Goal: Information Seeking & Learning: Learn about a topic

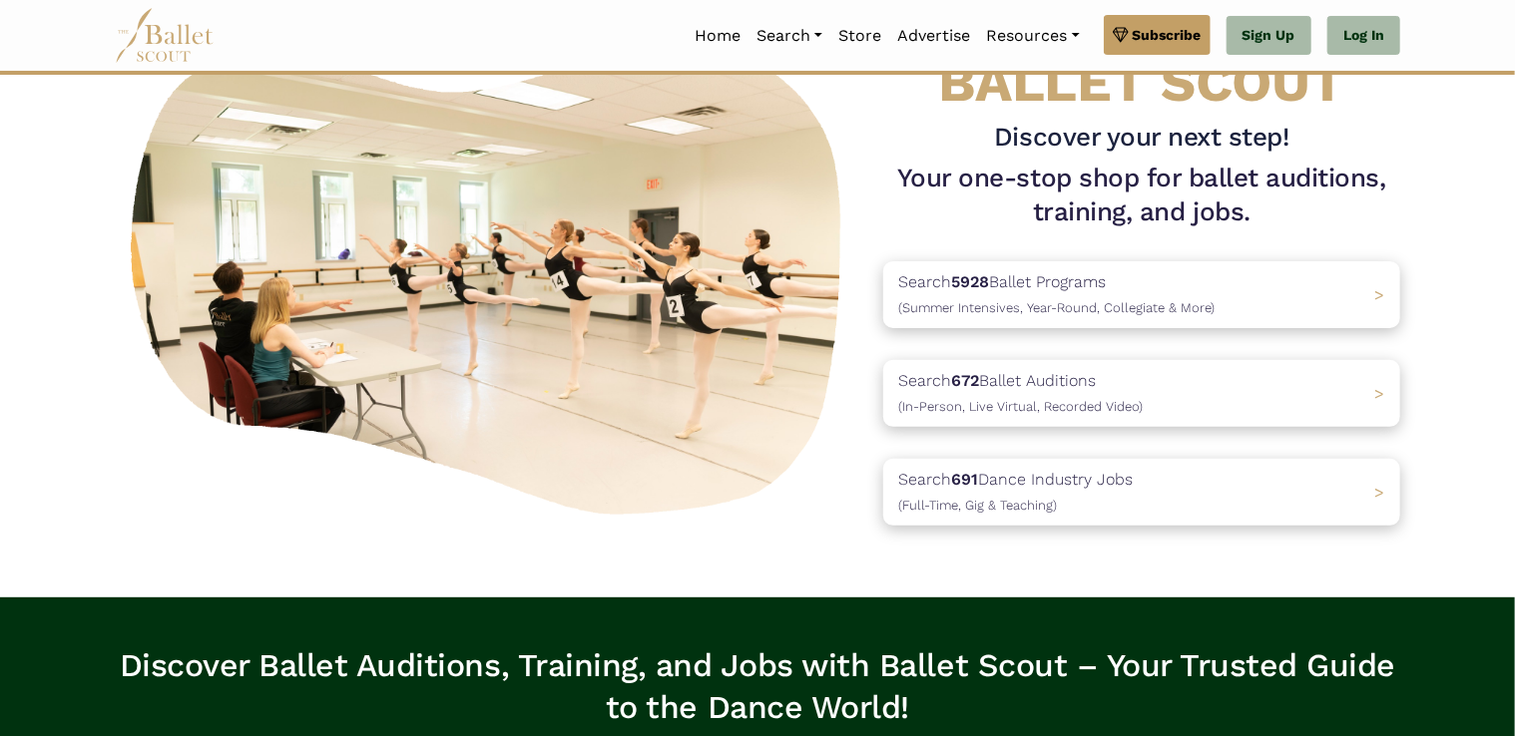
scroll to position [120, 0]
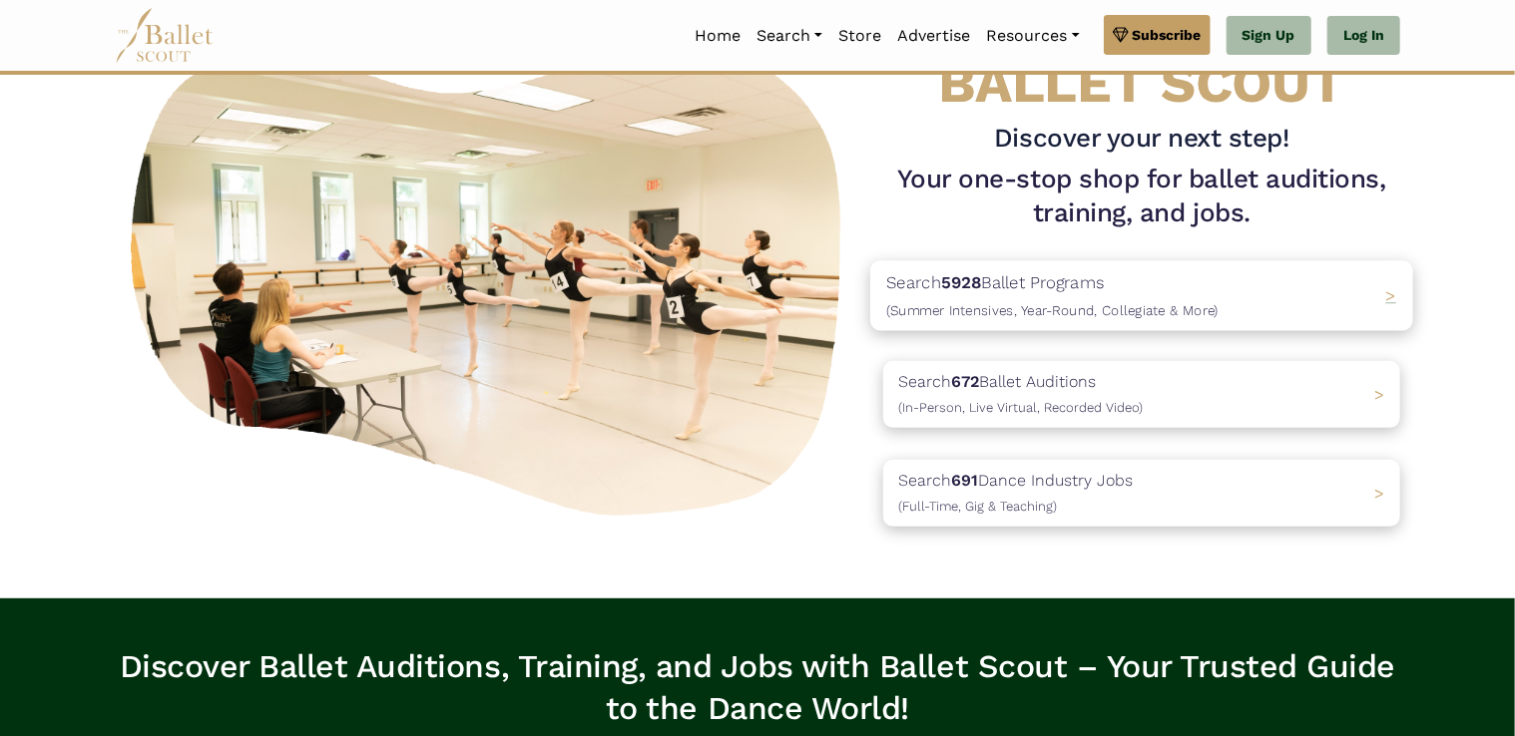
click at [1032, 289] on p "Search 5928 Ballet Programs (Summer Intensives, Year-Round, Collegiate & More)" at bounding box center [1052, 296] width 332 height 54
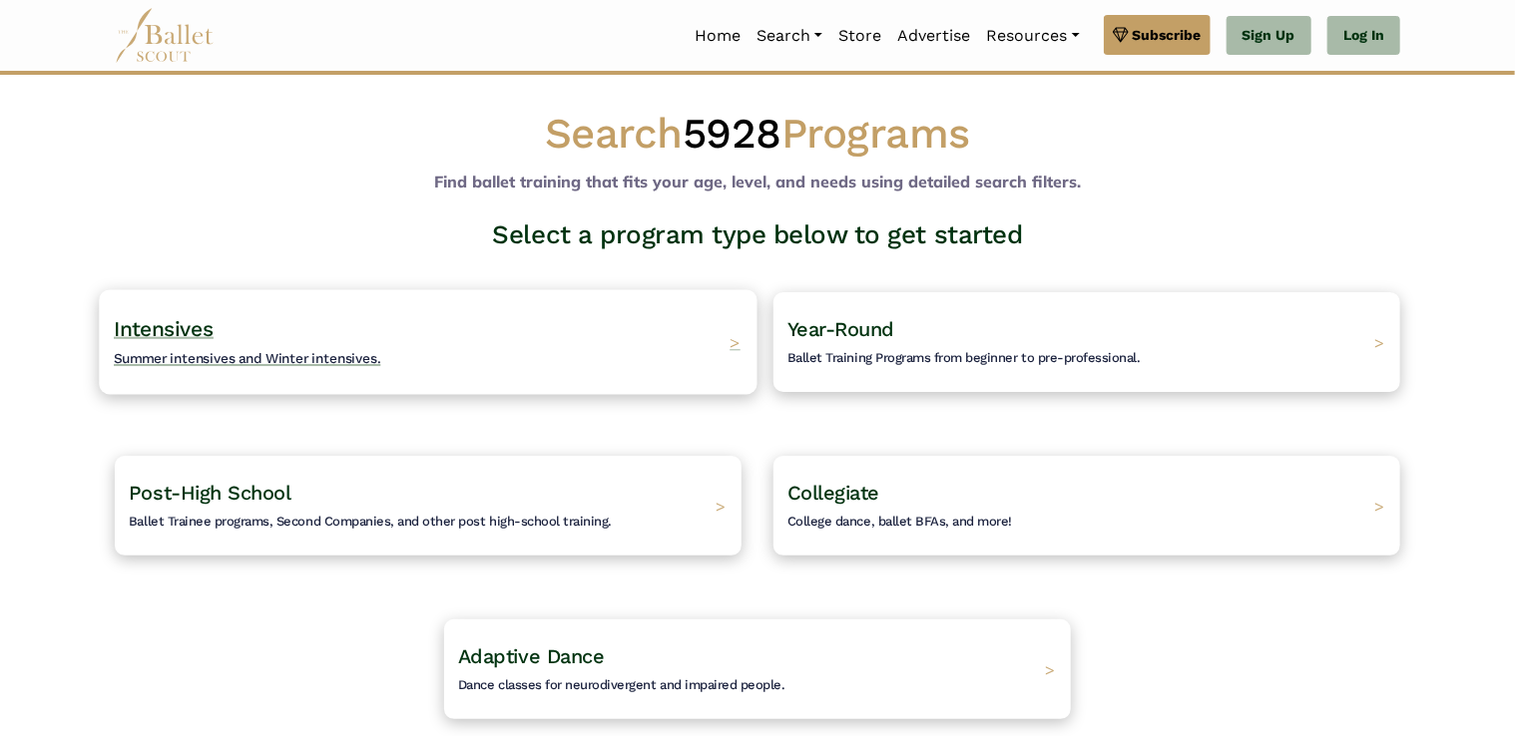
click at [622, 357] on div "Intensives Summer intensives and Winter intensives. >" at bounding box center [428, 341] width 658 height 105
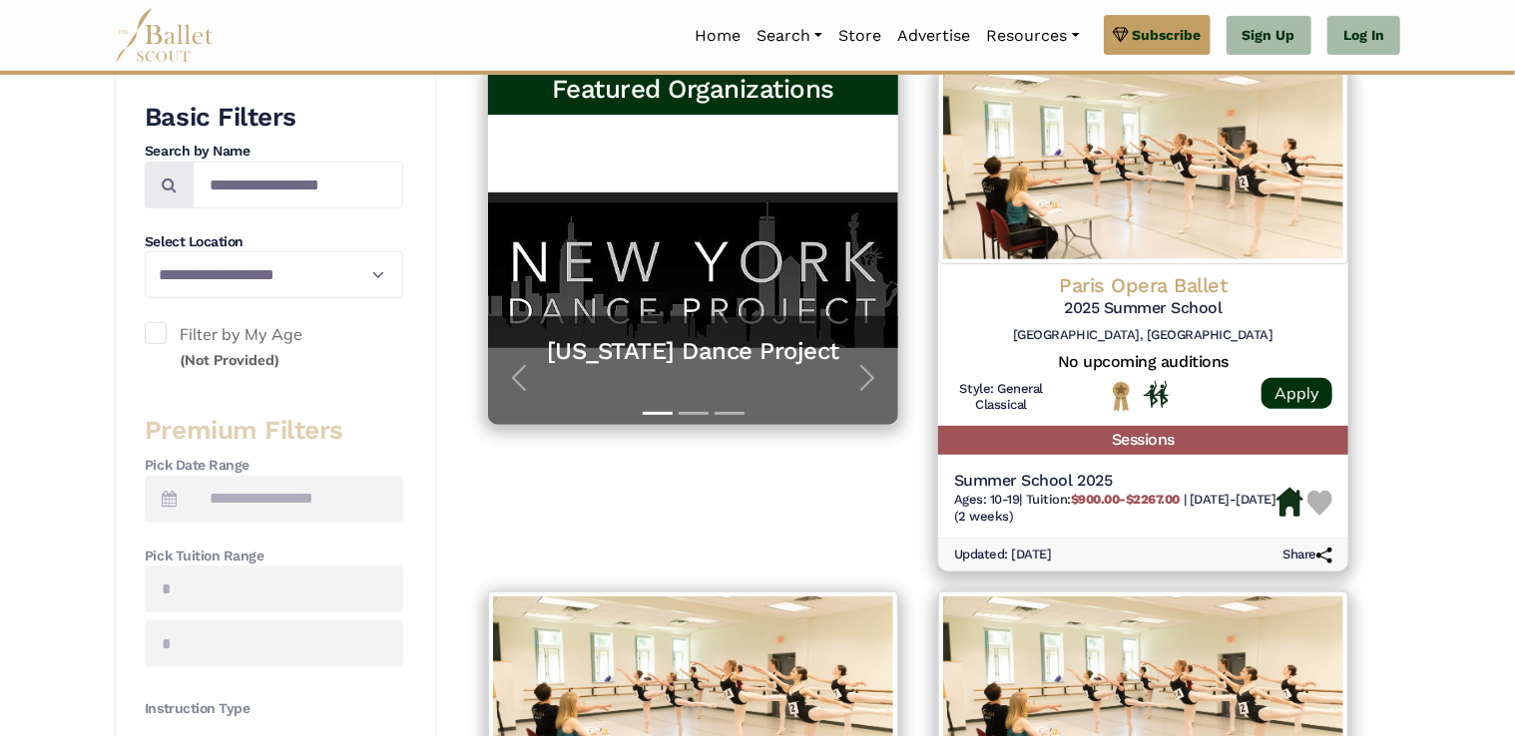
scroll to position [399, 0]
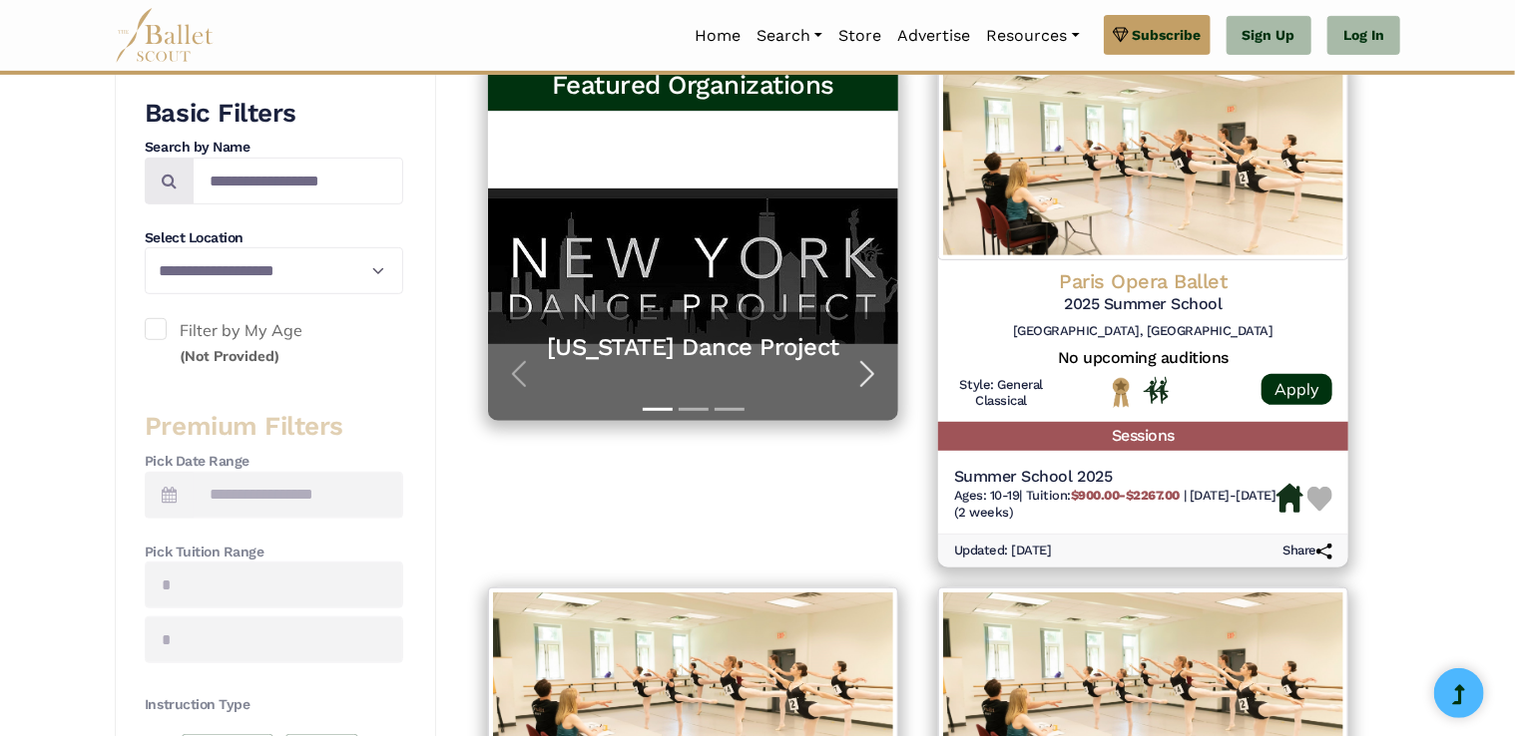
click at [869, 373] on span "button" at bounding box center [867, 374] width 32 height 32
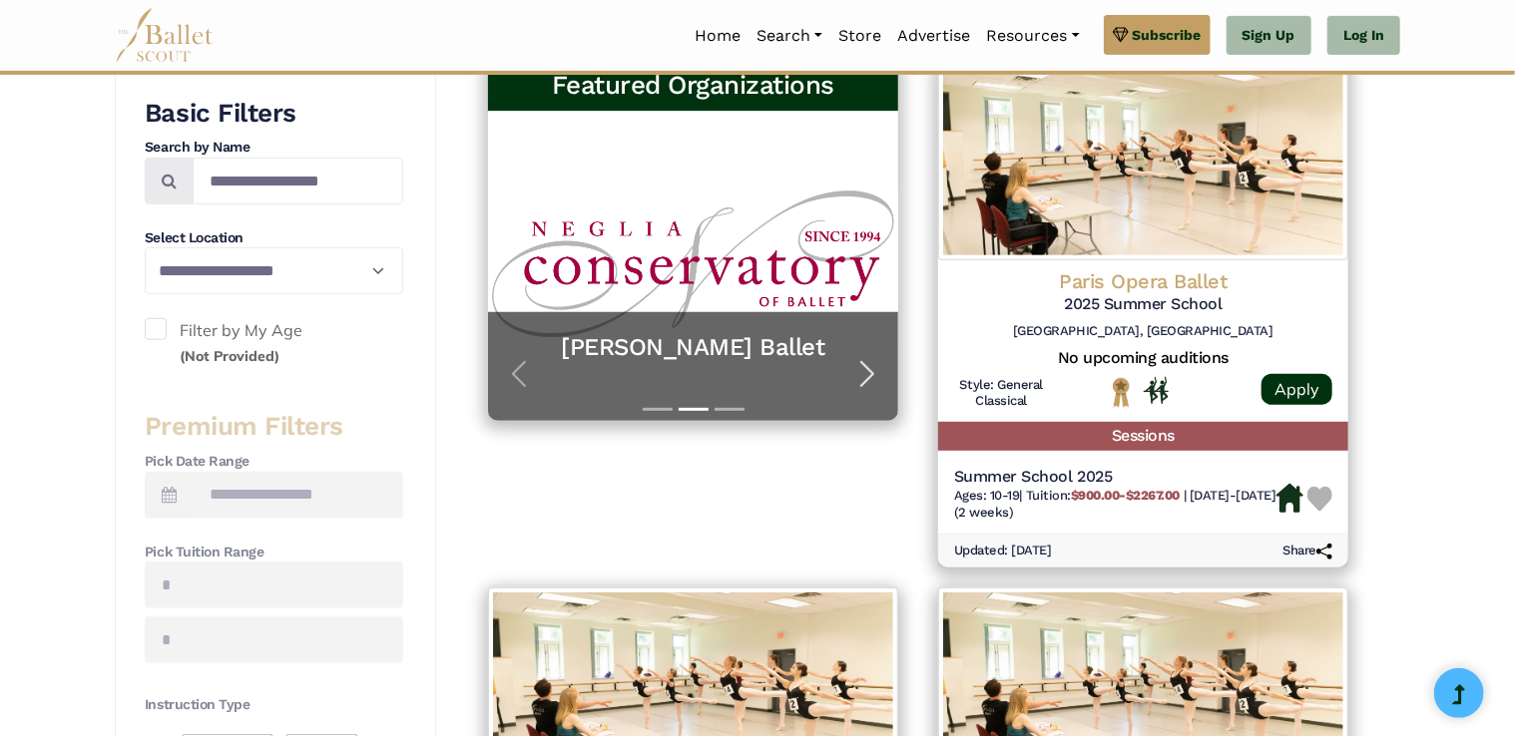
click at [869, 373] on span "button" at bounding box center [867, 374] width 32 height 32
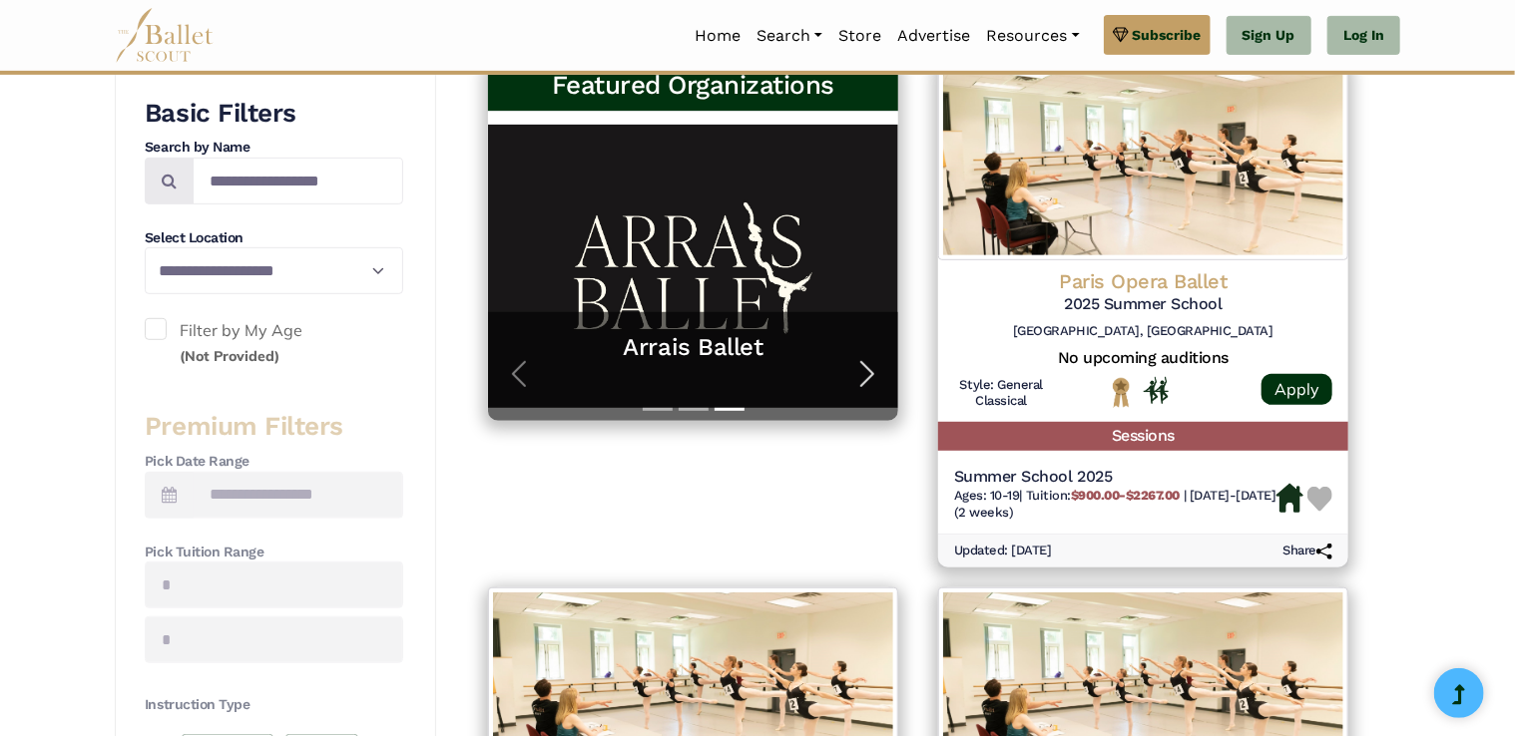
click at [869, 373] on span "button" at bounding box center [867, 374] width 32 height 32
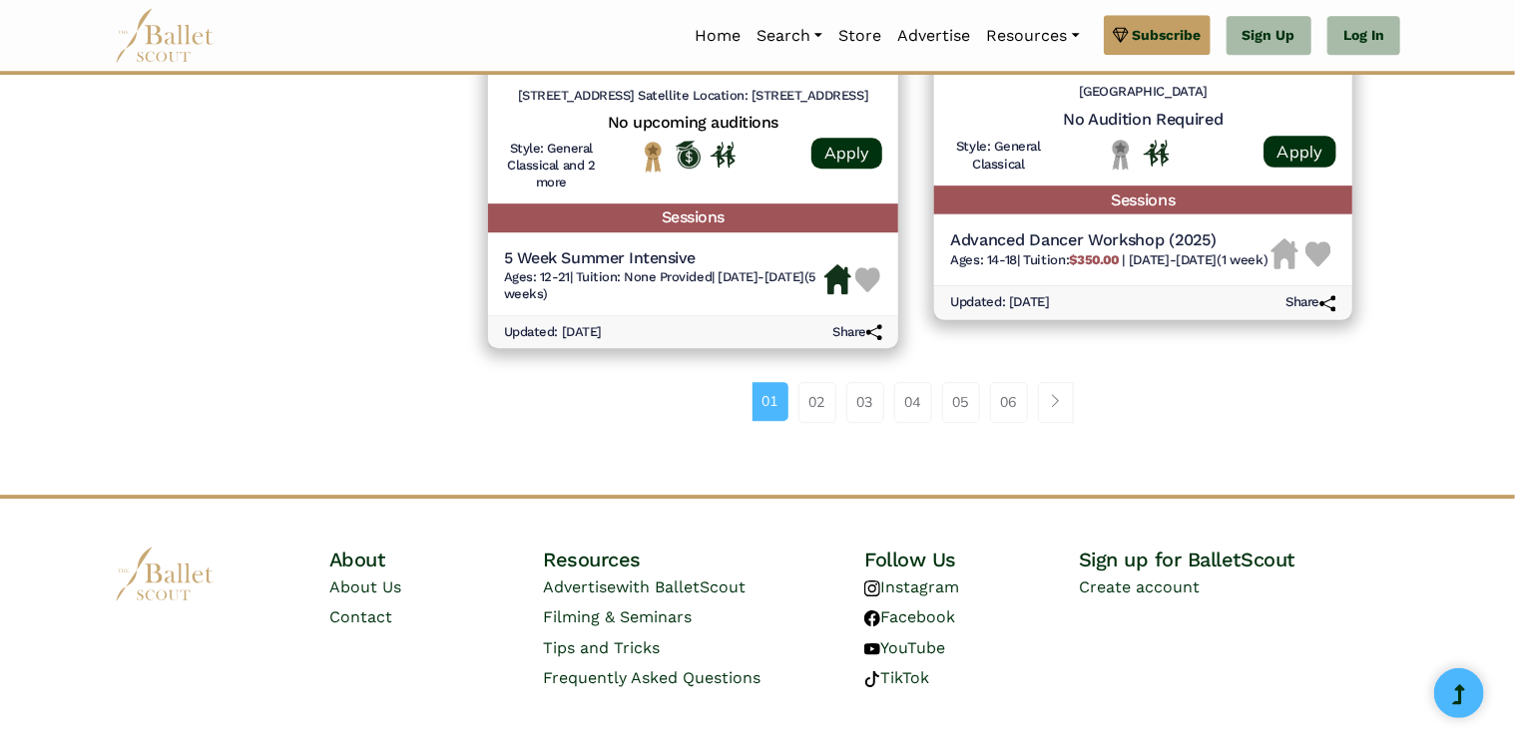
scroll to position [2819, 0]
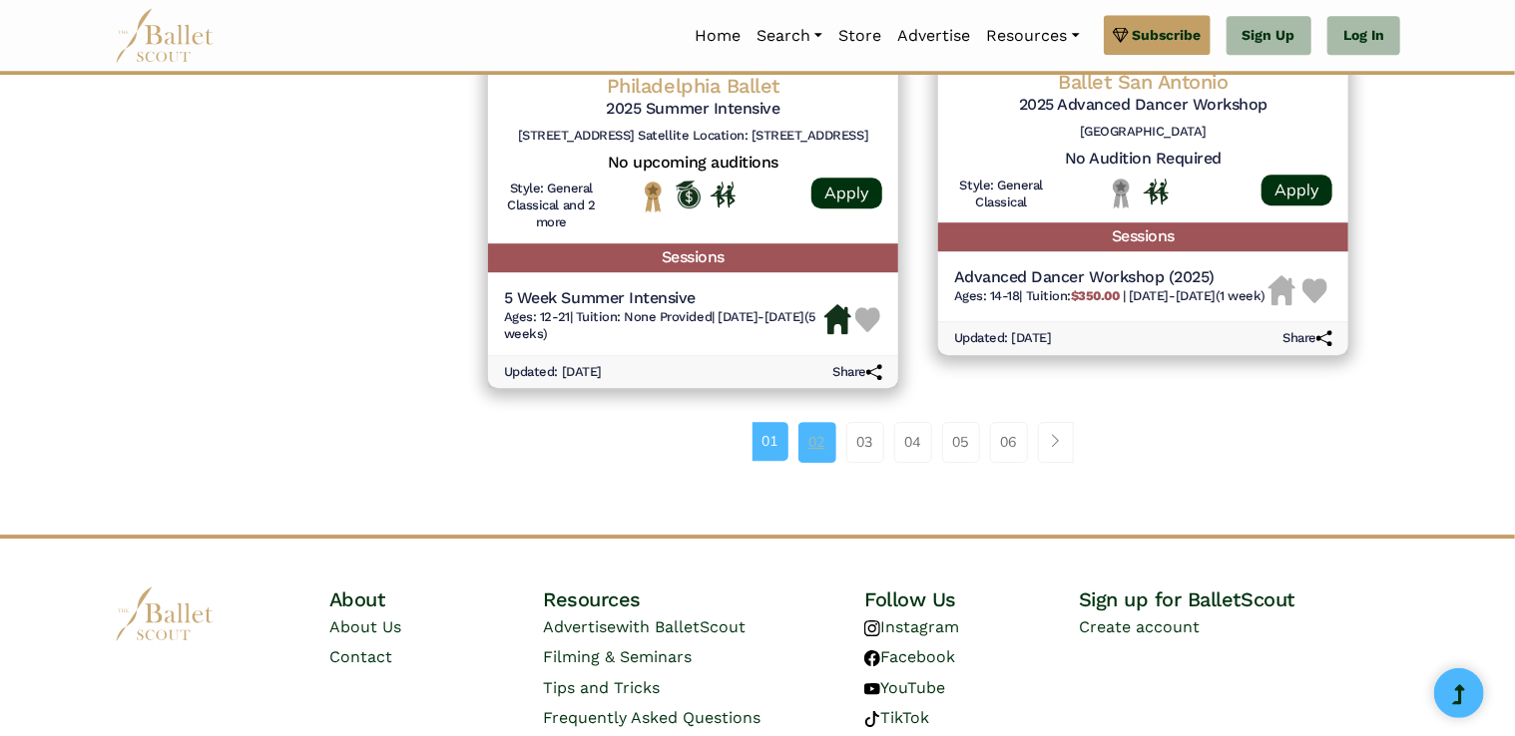
click at [814, 447] on link "02" at bounding box center [817, 442] width 38 height 40
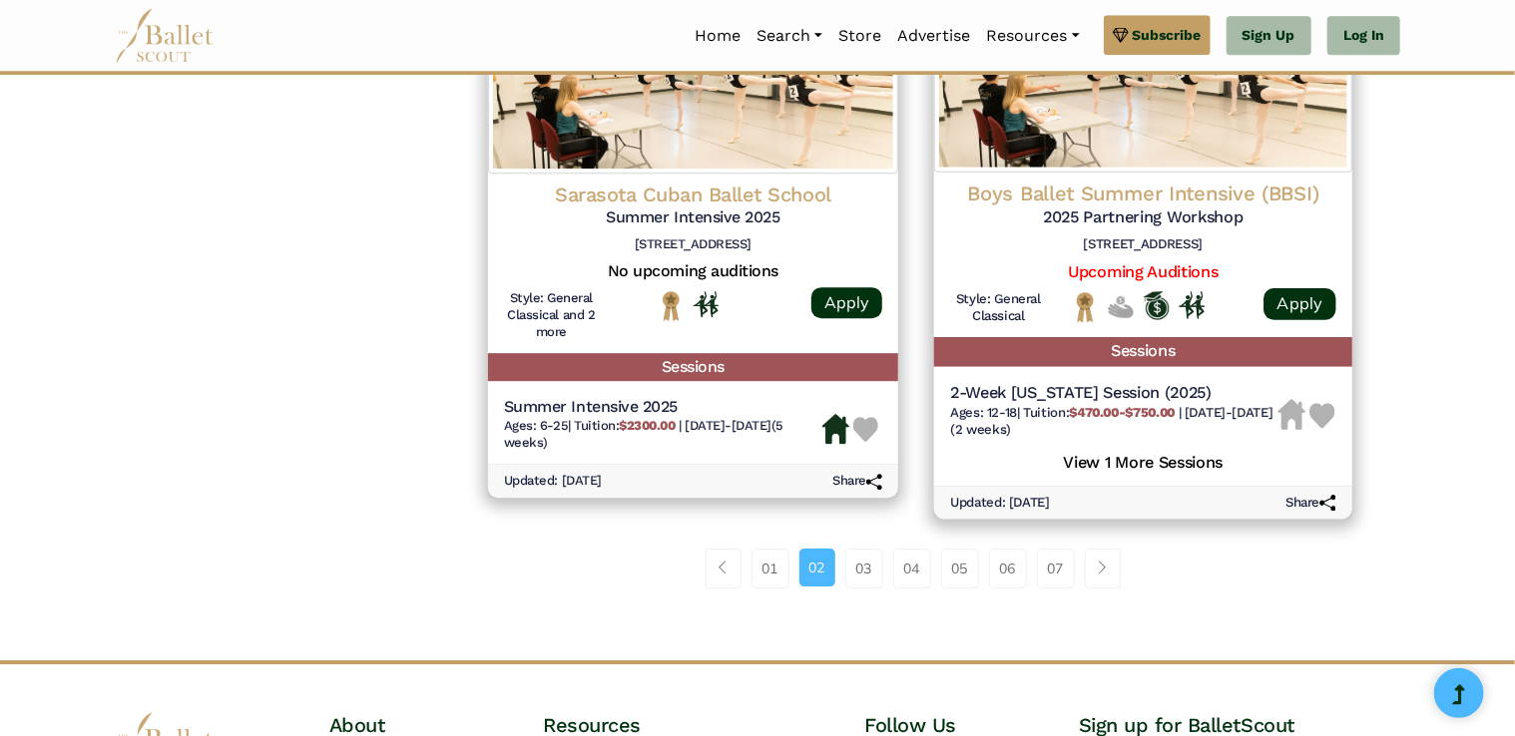
scroll to position [2794, 0]
